Goal: Communication & Community: Answer question/provide support

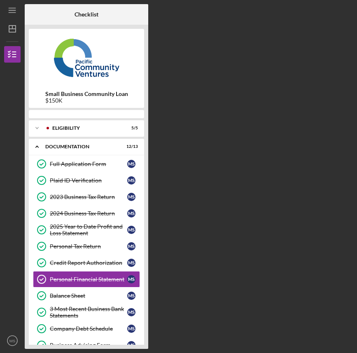
scroll to position [47, 0]
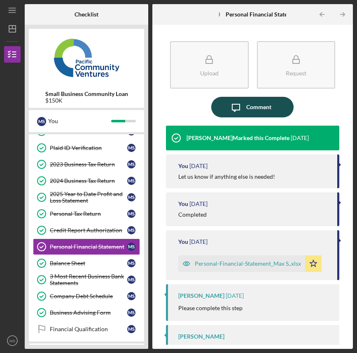
click at [240, 115] on icon "Icon/Message" at bounding box center [236, 107] width 21 height 21
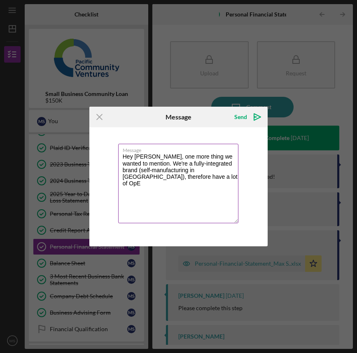
click at [138, 178] on textarea "Hey [PERSON_NAME], one more thing we wanted to mention. We're a fully-integrate…" at bounding box center [178, 184] width 121 height 80
click at [185, 178] on textarea "Hey [PERSON_NAME], one more thing we wanted to mention. We're a fully-integrate…" at bounding box center [178, 184] width 121 height 80
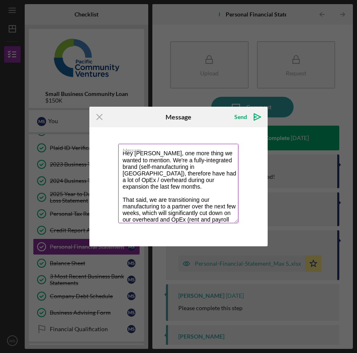
scroll to position [10, 0]
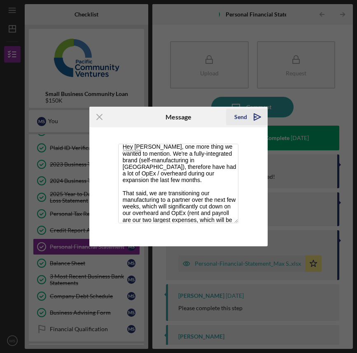
type textarea "Hey [PERSON_NAME], one more thing we wanted to mention. We're a fully-integrate…"
click at [252, 114] on icon "Icon/icon-invite-send" at bounding box center [257, 117] width 21 height 21
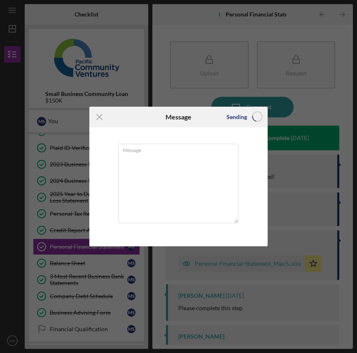
scroll to position [0, 0]
